Goal: Task Accomplishment & Management: Use online tool/utility

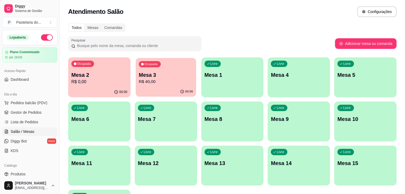
click at [141, 78] on p "Mesa 3" at bounding box center [166, 75] width 54 height 7
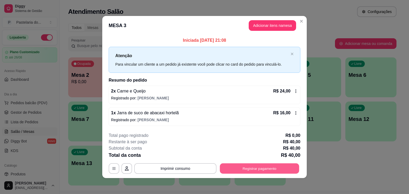
click at [261, 168] on button "Registrar pagamento" at bounding box center [259, 168] width 79 height 10
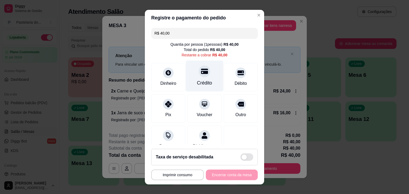
click at [204, 77] on div "Crédito" at bounding box center [205, 75] width 38 height 31
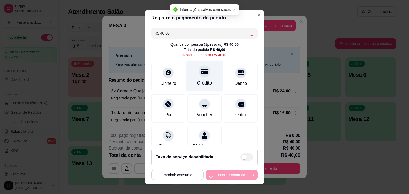
type input "R$ 0,00"
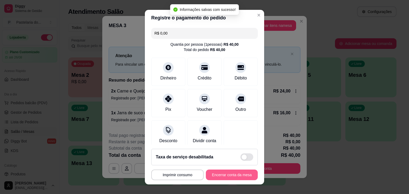
click at [234, 174] on button "Encerrar conta da mesa" at bounding box center [232, 175] width 52 height 11
click at [234, 174] on div "**********" at bounding box center [204, 175] width 106 height 11
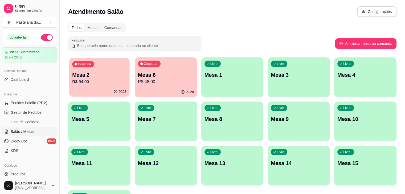
click at [94, 82] on p "R$ 54,00" at bounding box center [99, 82] width 54 height 6
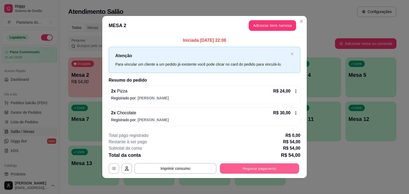
click at [279, 168] on button "Registrar pagamento" at bounding box center [259, 168] width 79 height 10
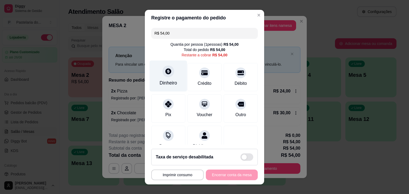
click at [162, 74] on div at bounding box center [168, 71] width 12 height 12
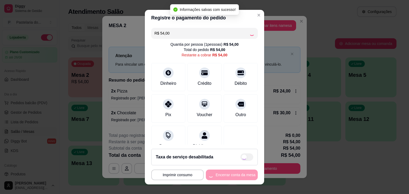
type input "R$ 0,00"
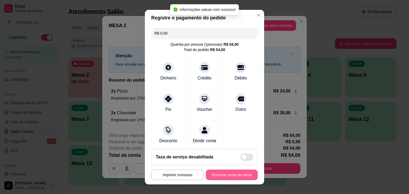
click at [215, 171] on button "Encerrar conta da mesa" at bounding box center [232, 175] width 52 height 11
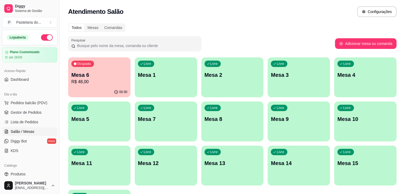
click at [83, 86] on div "Ocupada Mesa 6 R$ 48,00" at bounding box center [99, 72] width 62 height 30
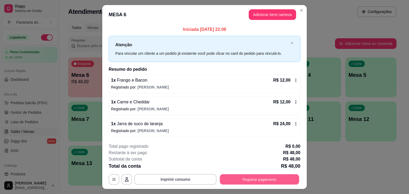
click at [278, 178] on button "Registrar pagamento" at bounding box center [259, 179] width 79 height 10
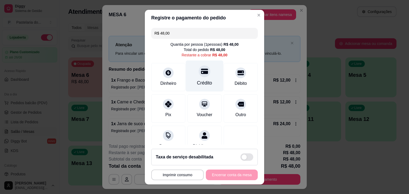
click at [197, 81] on div "Crédito" at bounding box center [204, 83] width 15 height 7
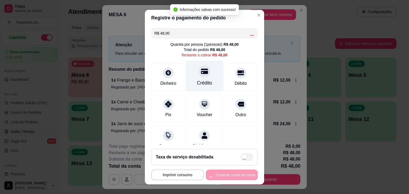
type input "R$ 0,00"
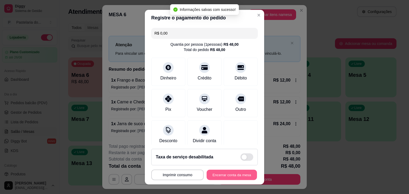
click at [226, 175] on button "Encerrar conta da mesa" at bounding box center [231, 175] width 50 height 10
